Goal: Information Seeking & Learning: Learn about a topic

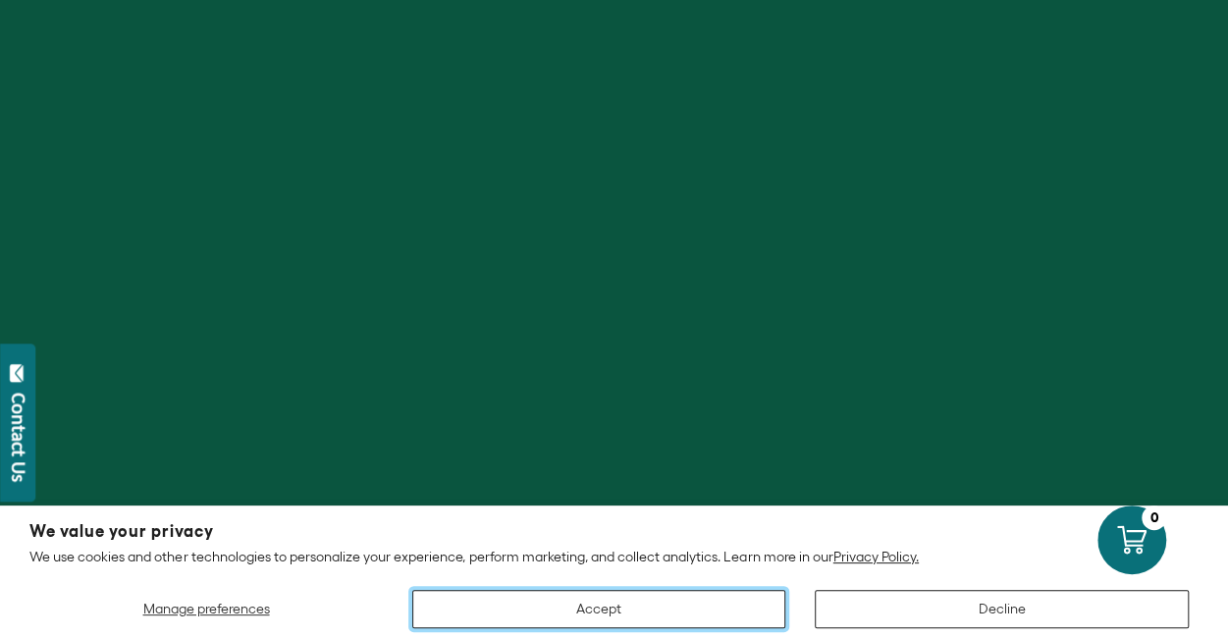
click at [746, 616] on button "Accept" at bounding box center [599, 609] width 374 height 38
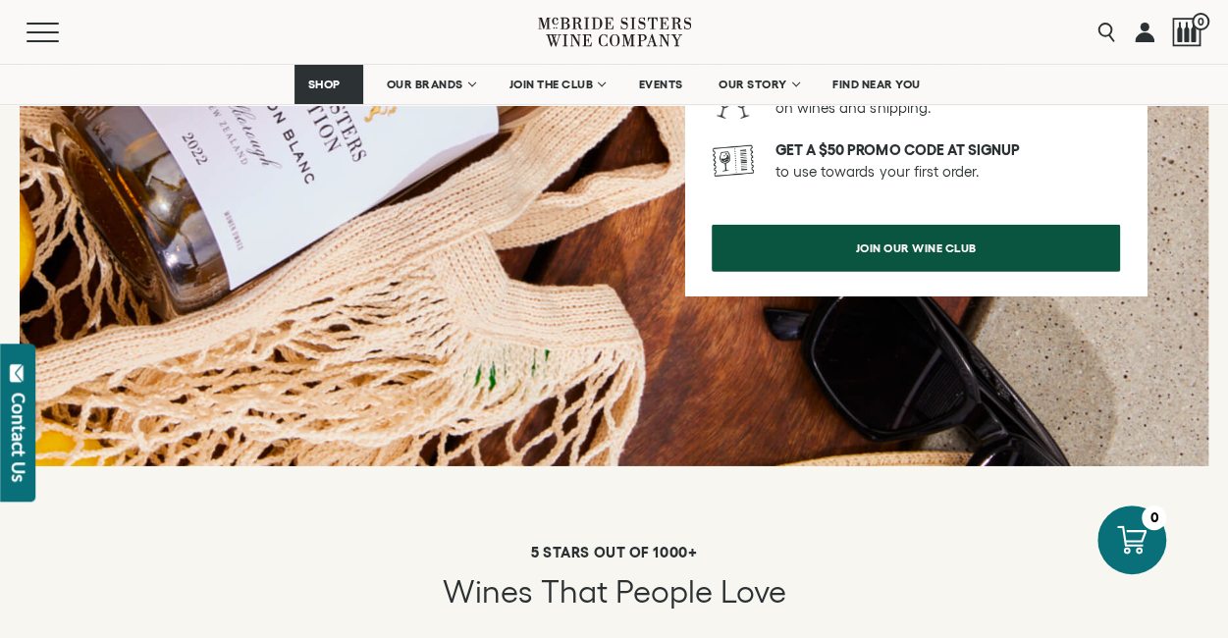
scroll to position [3035, 0]
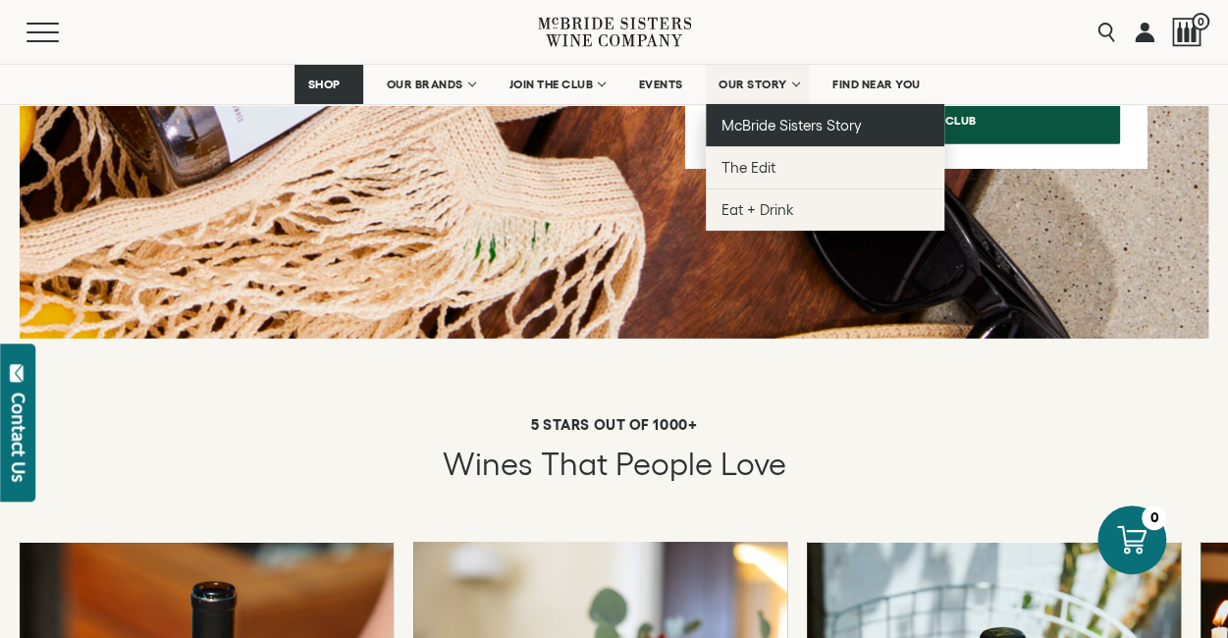
click at [795, 125] on span "McBride Sisters Story" at bounding box center [792, 125] width 140 height 17
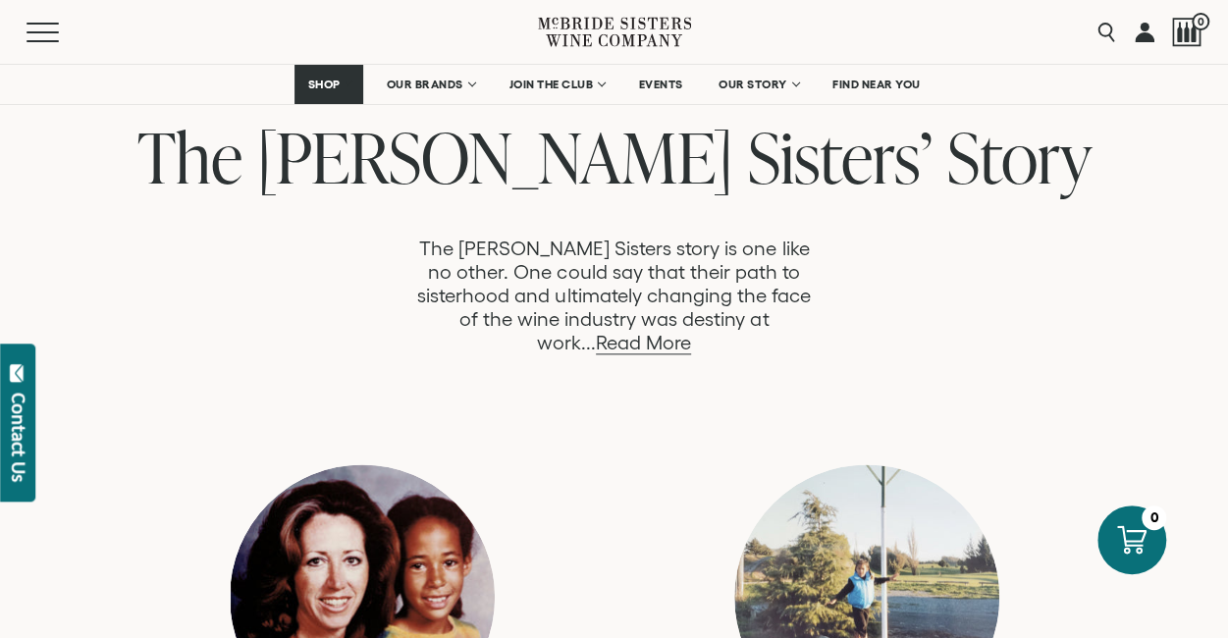
scroll to position [1018, 0]
click at [652, 267] on p "The McBride Sisters story is one like no other. One could say that their path t…" at bounding box center [613, 297] width 409 height 118
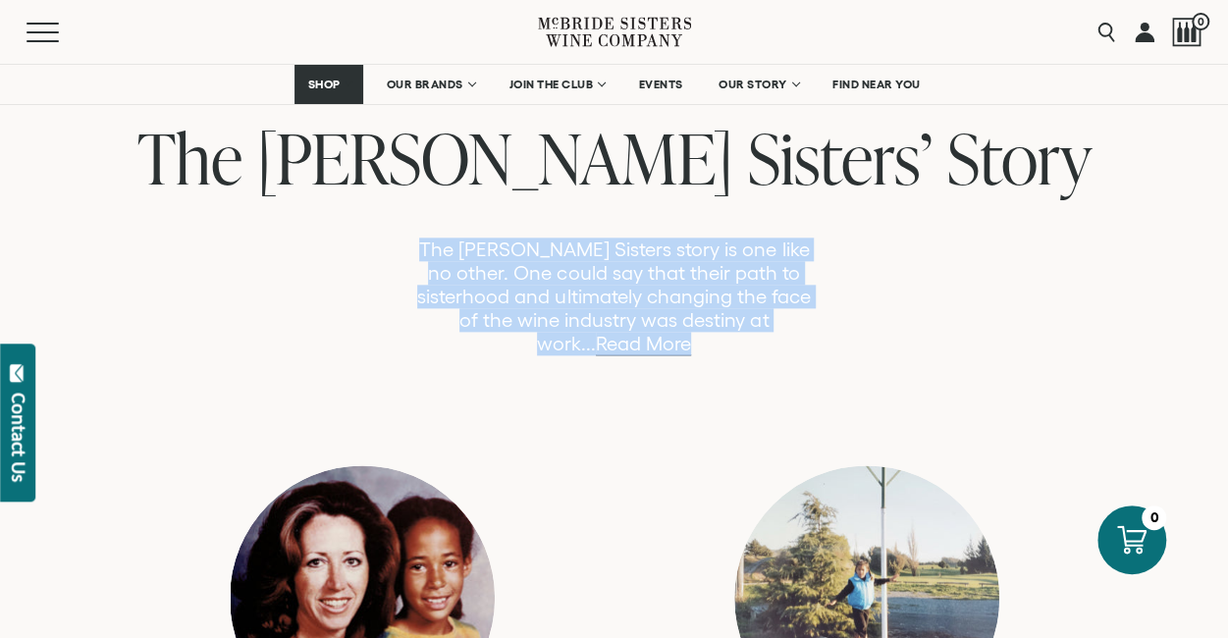
click at [652, 267] on p "The McBride Sisters story is one like no other. One could say that their path t…" at bounding box center [613, 297] width 409 height 118
click at [691, 333] on link "Read More" at bounding box center [643, 344] width 95 height 23
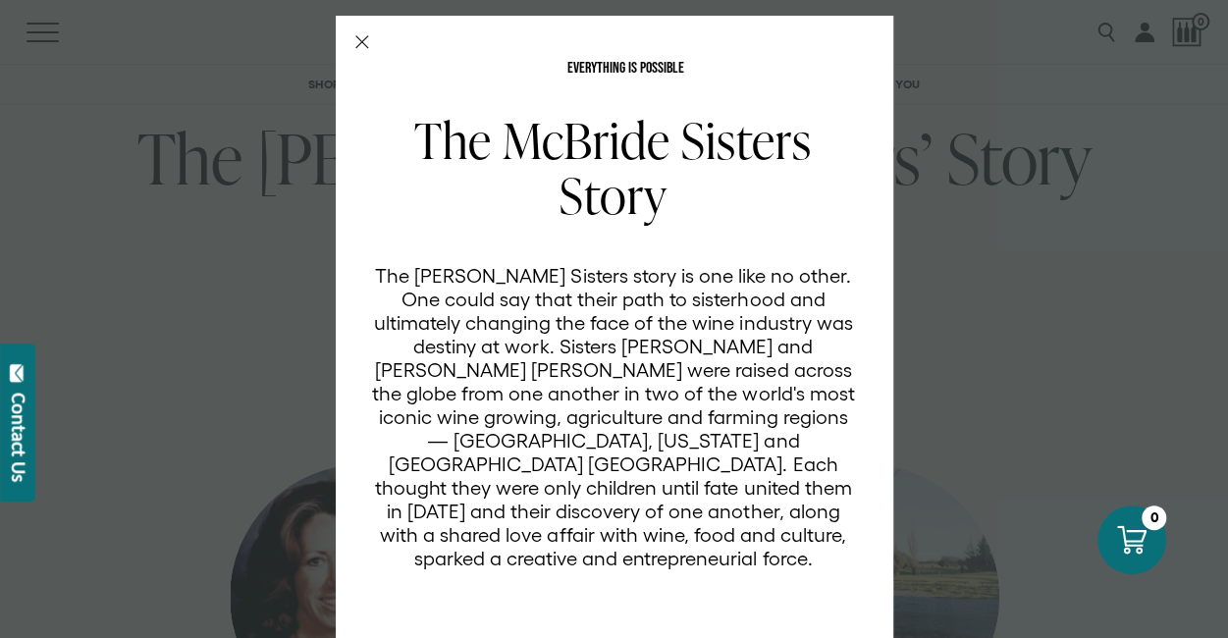
scroll to position [0, 0]
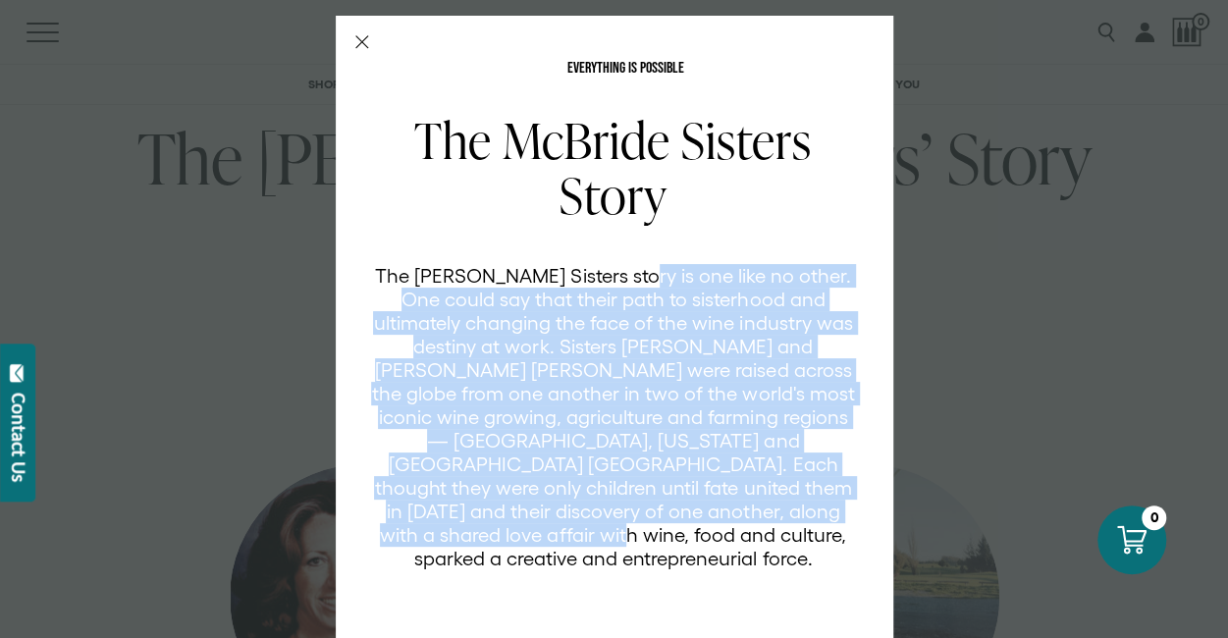
drag, startPoint x: 635, startPoint y: 250, endPoint x: 801, endPoint y: 518, distance: 314.5
click at [801, 518] on div "The McBride Sisters Story The McBride Sisters story is one like no other. One c…" at bounding box center [626, 398] width 510 height 570
click at [1035, 249] on div "EVERYTHING IS POSSIBLE The McBride Sisters Story The McBride Sisters story is o…" at bounding box center [614, 319] width 1228 height 638
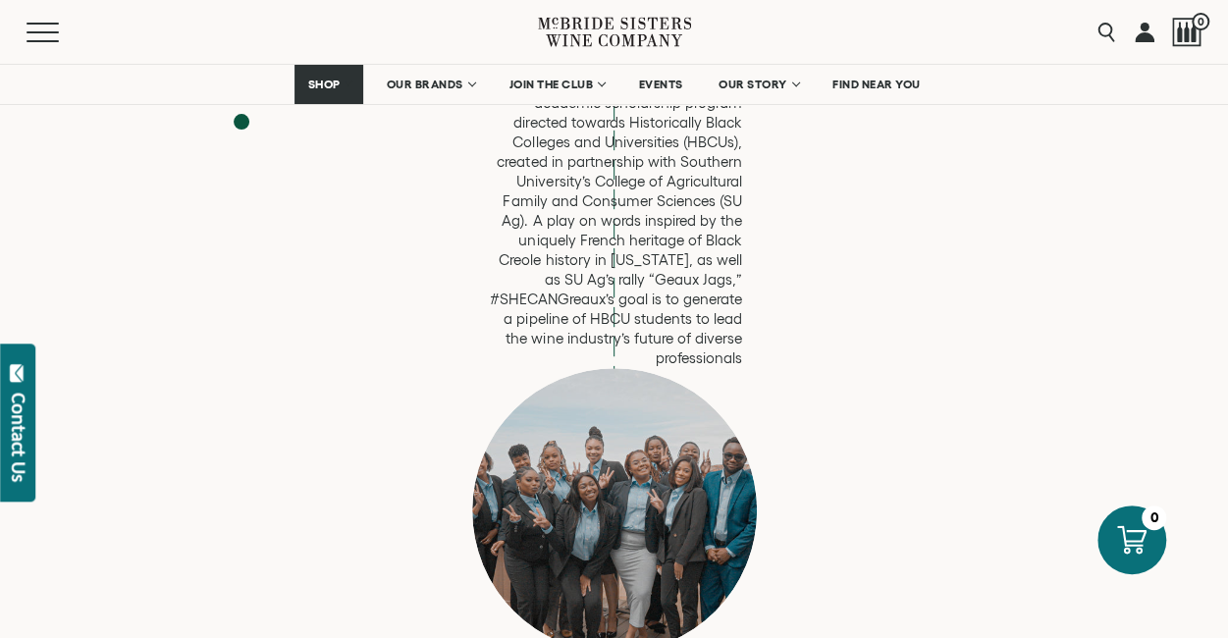
scroll to position [7559, 0]
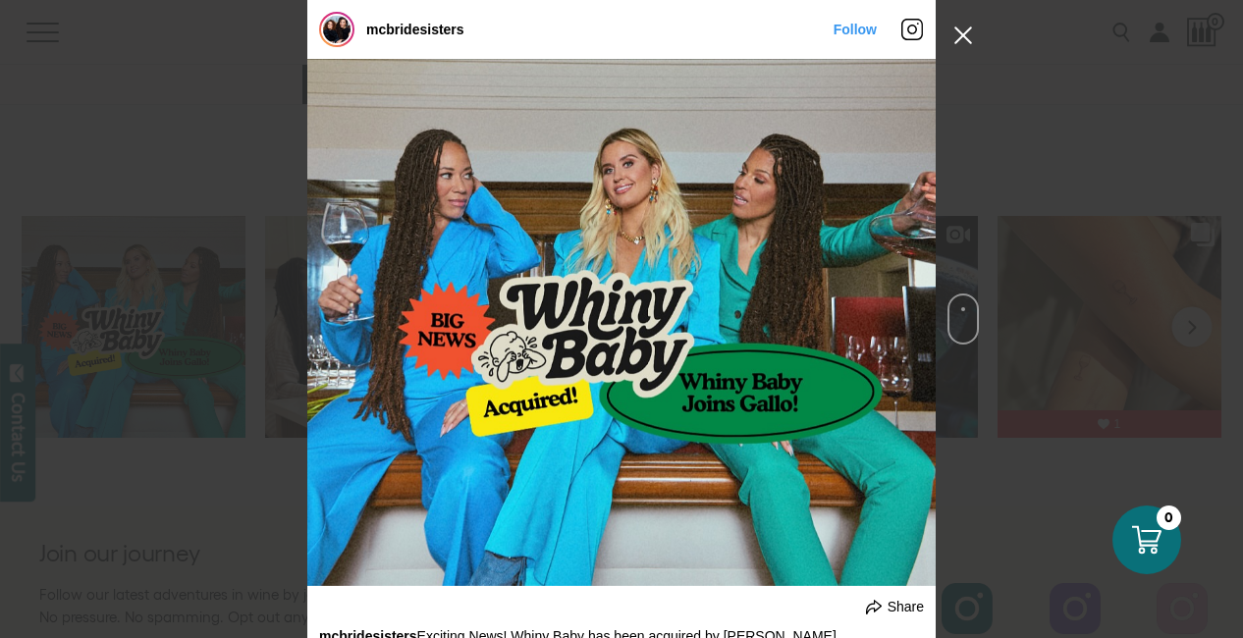
click at [960, 34] on button "Close Instagram Feed Popup" at bounding box center [963, 35] width 31 height 31
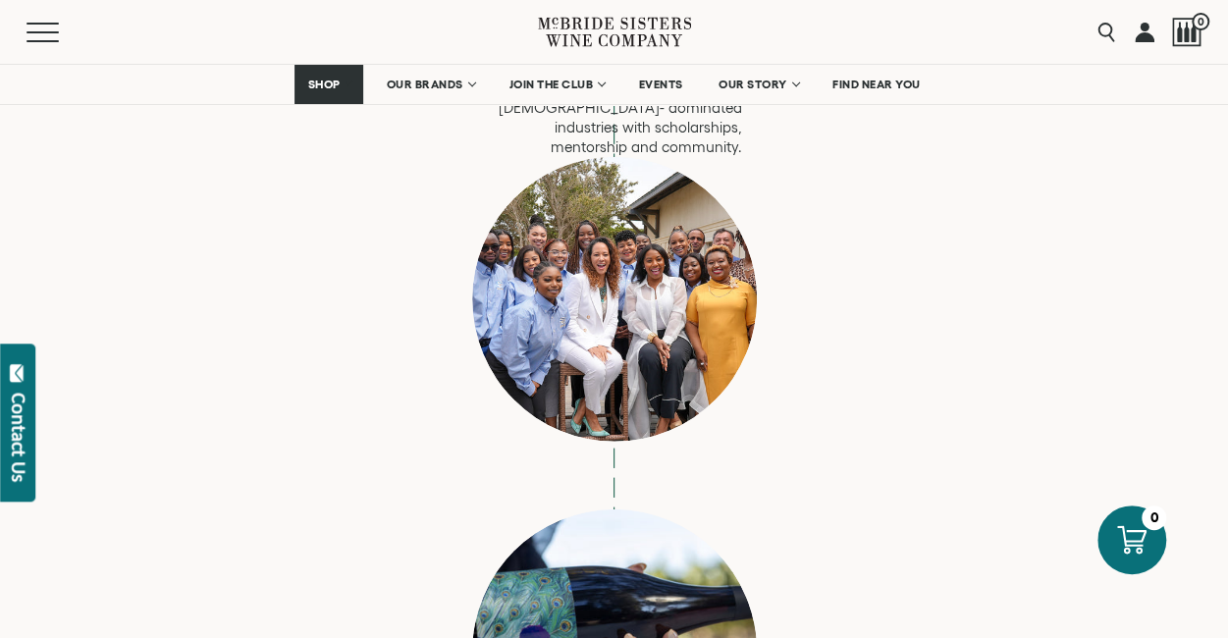
scroll to position [6306, 0]
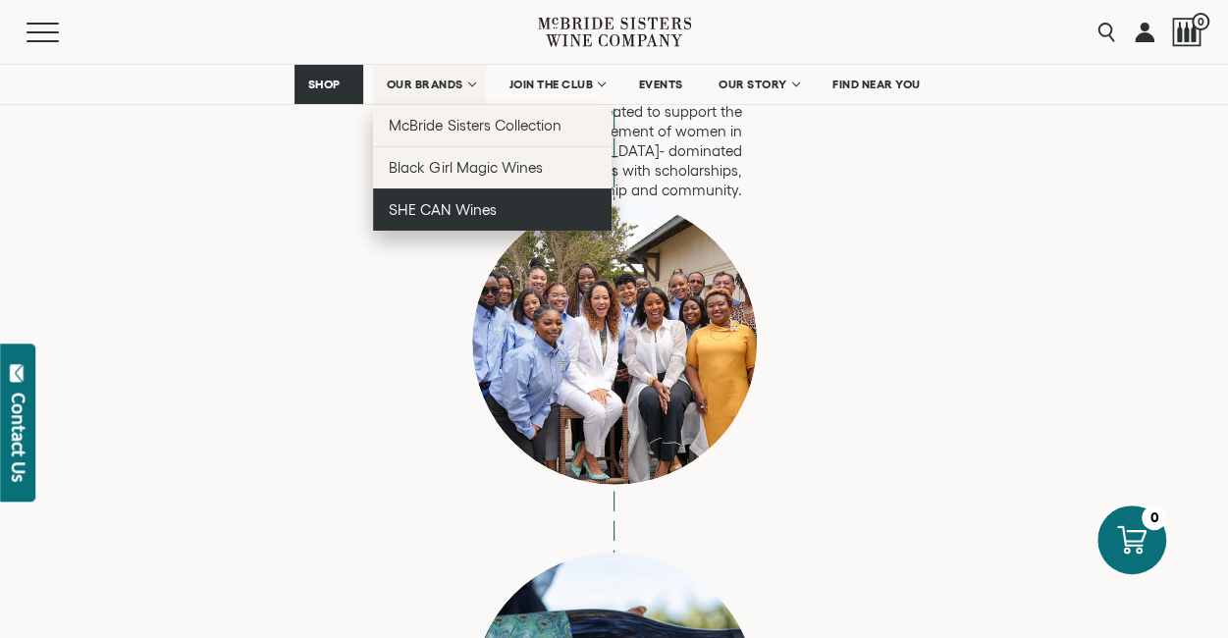
click at [466, 217] on link "SHE CAN Wines" at bounding box center [492, 210] width 239 height 42
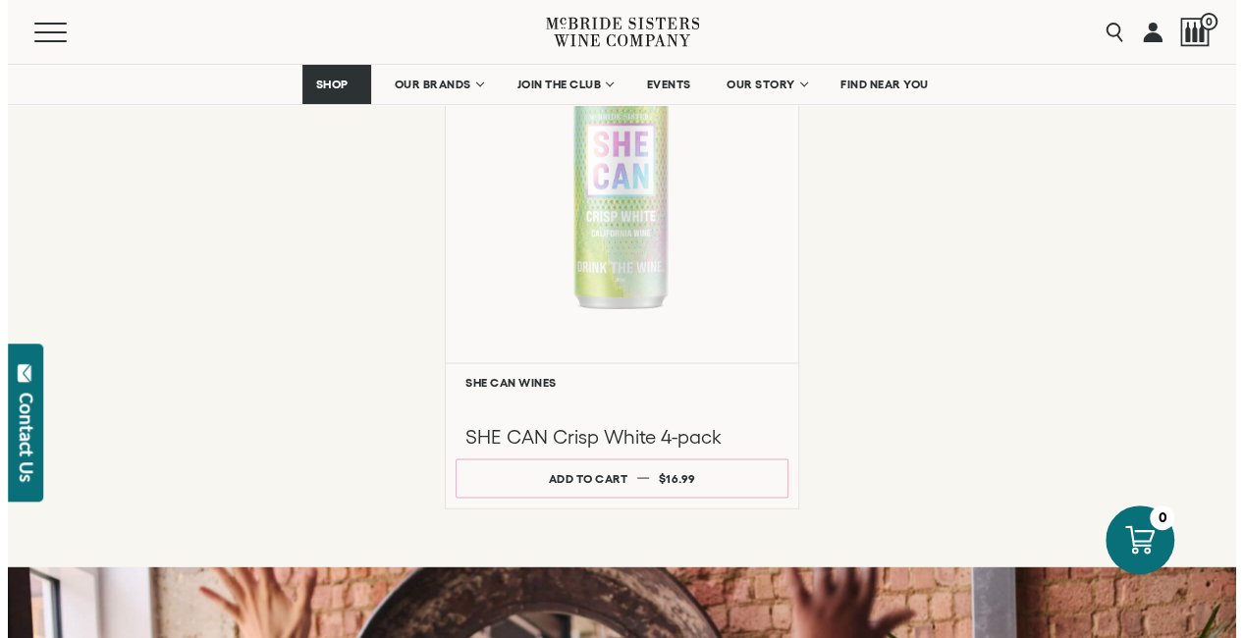
scroll to position [1701, 0]
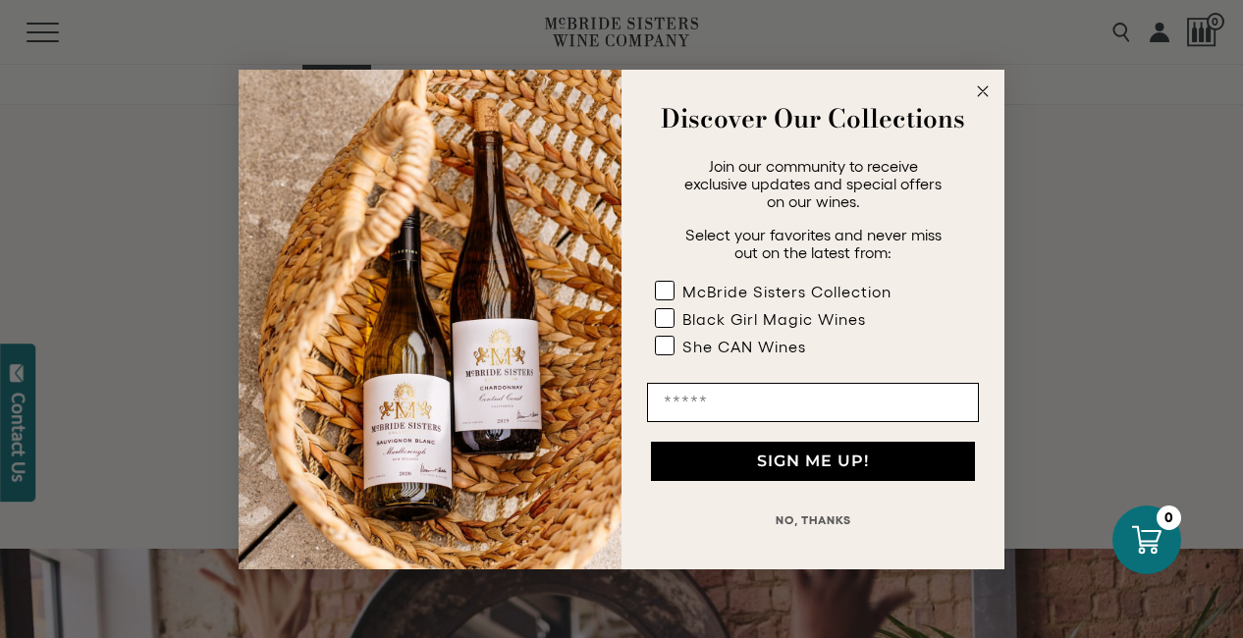
click at [987, 95] on circle "Close dialog" at bounding box center [983, 91] width 23 height 23
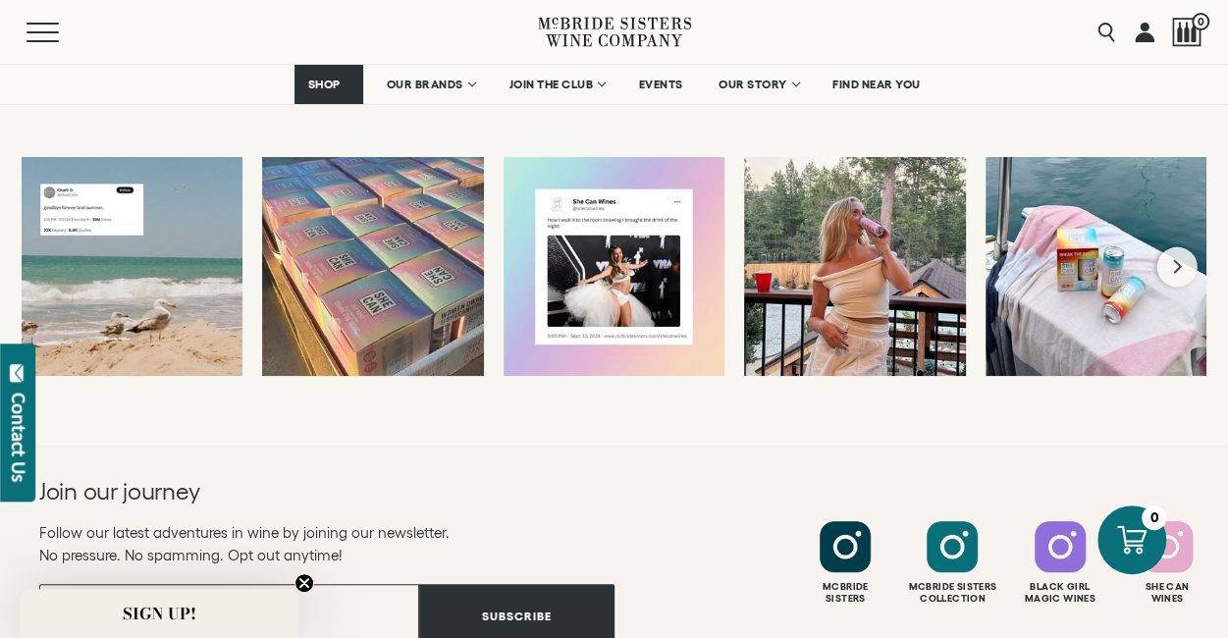
scroll to position [3846, 0]
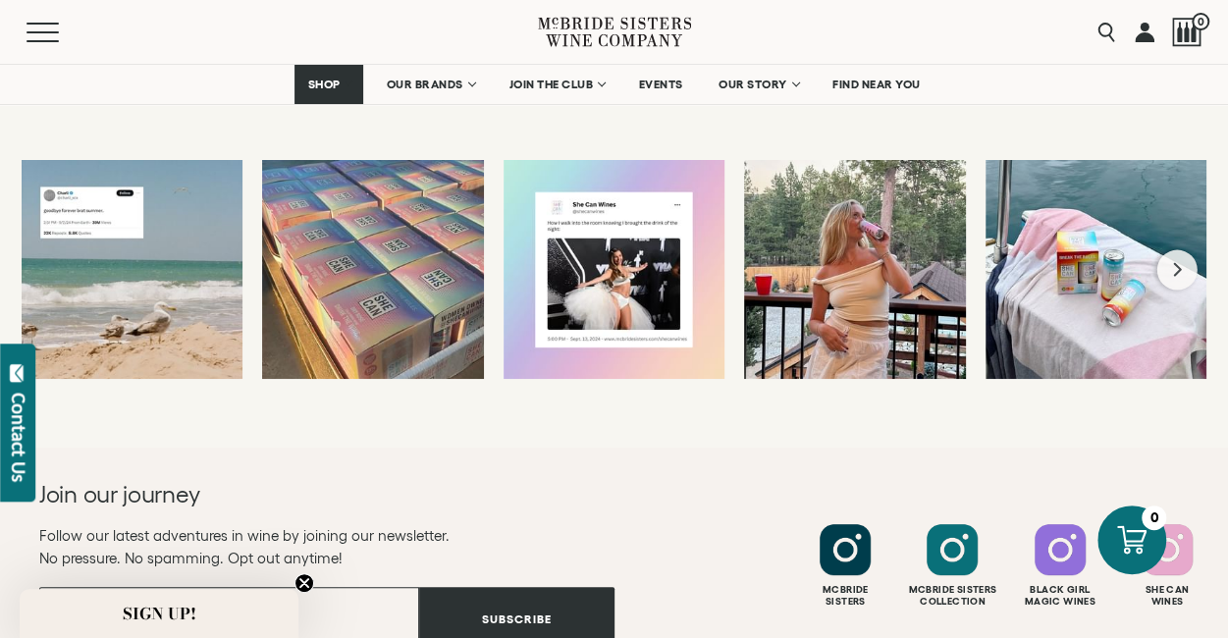
click at [631, 28] on icon at bounding box center [632, 24] width 5 height 12
